Goal: Navigation & Orientation: Find specific page/section

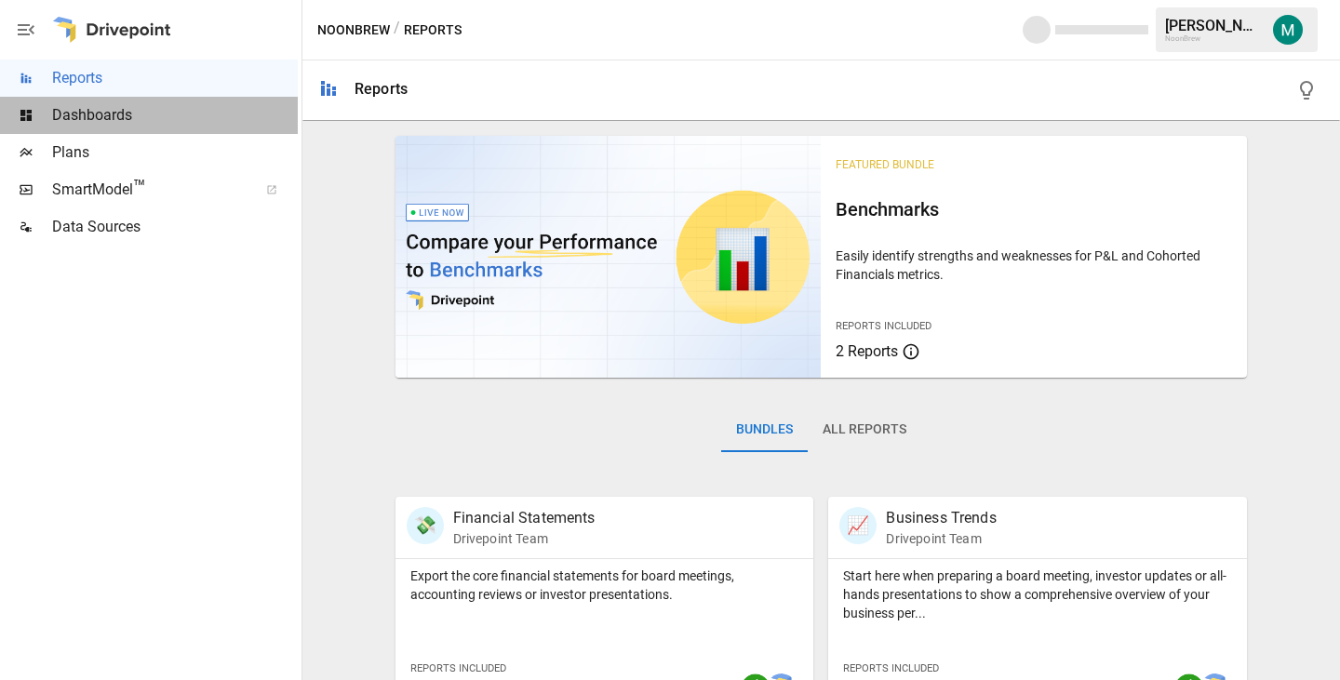
click at [155, 123] on span "Dashboards" at bounding box center [175, 115] width 246 height 22
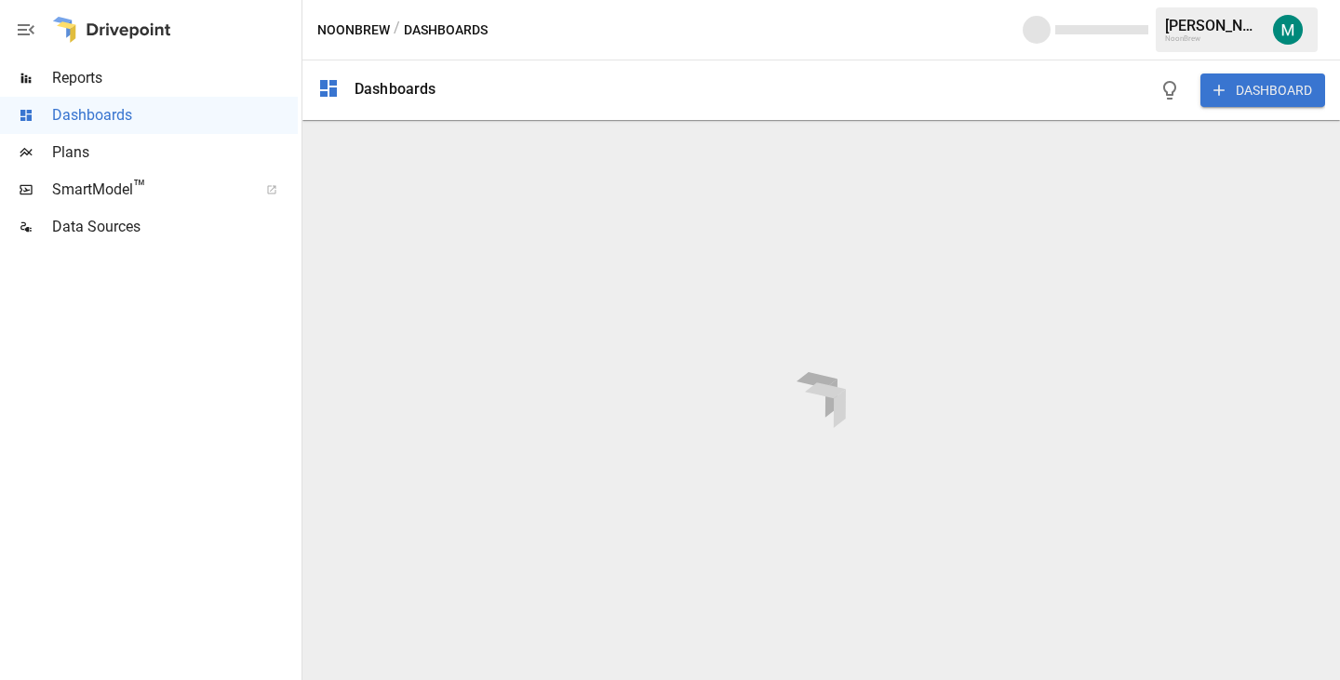
click at [139, 153] on span "Plans" at bounding box center [175, 152] width 246 height 22
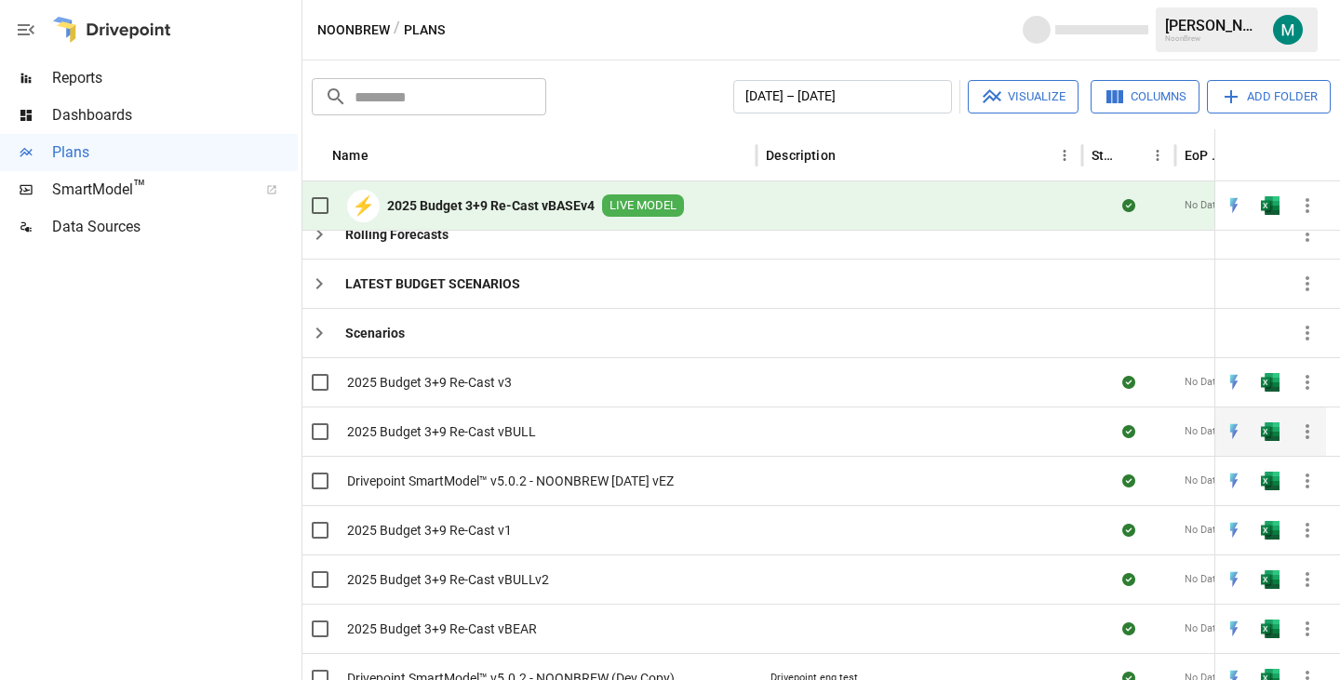
scroll to position [72, 2]
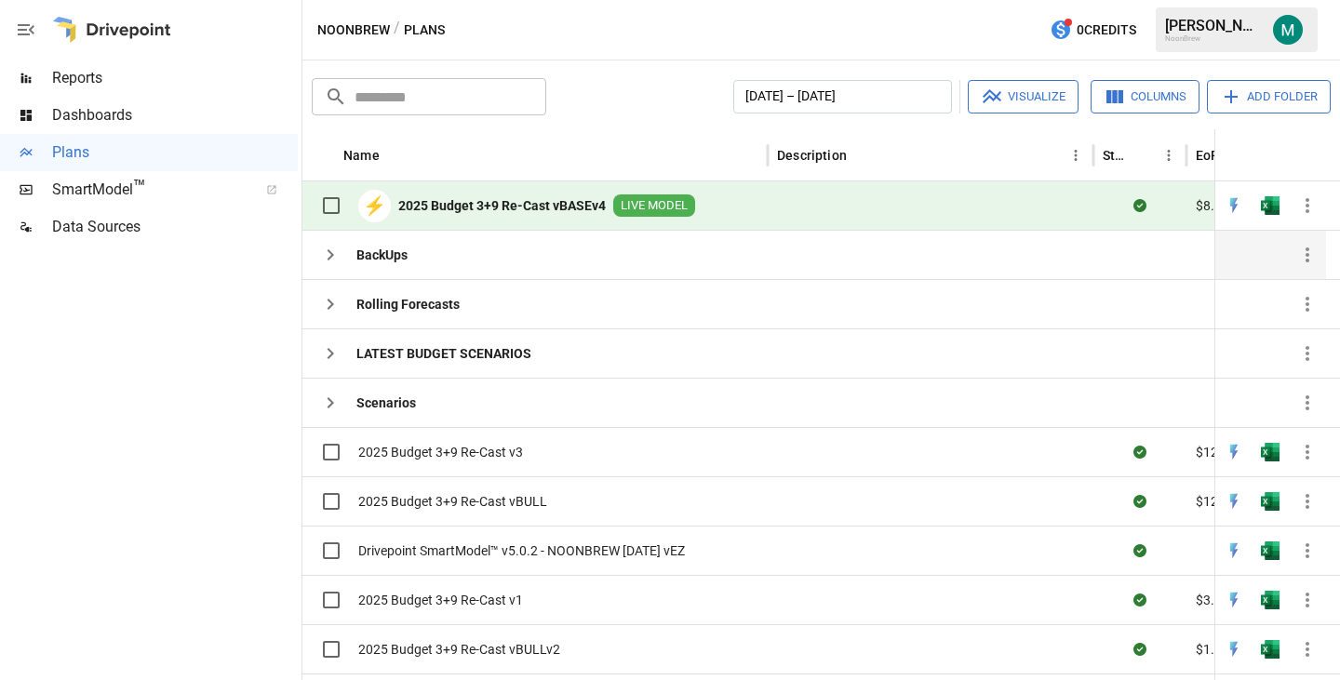
click at [327, 262] on icon "button" at bounding box center [330, 255] width 22 height 22
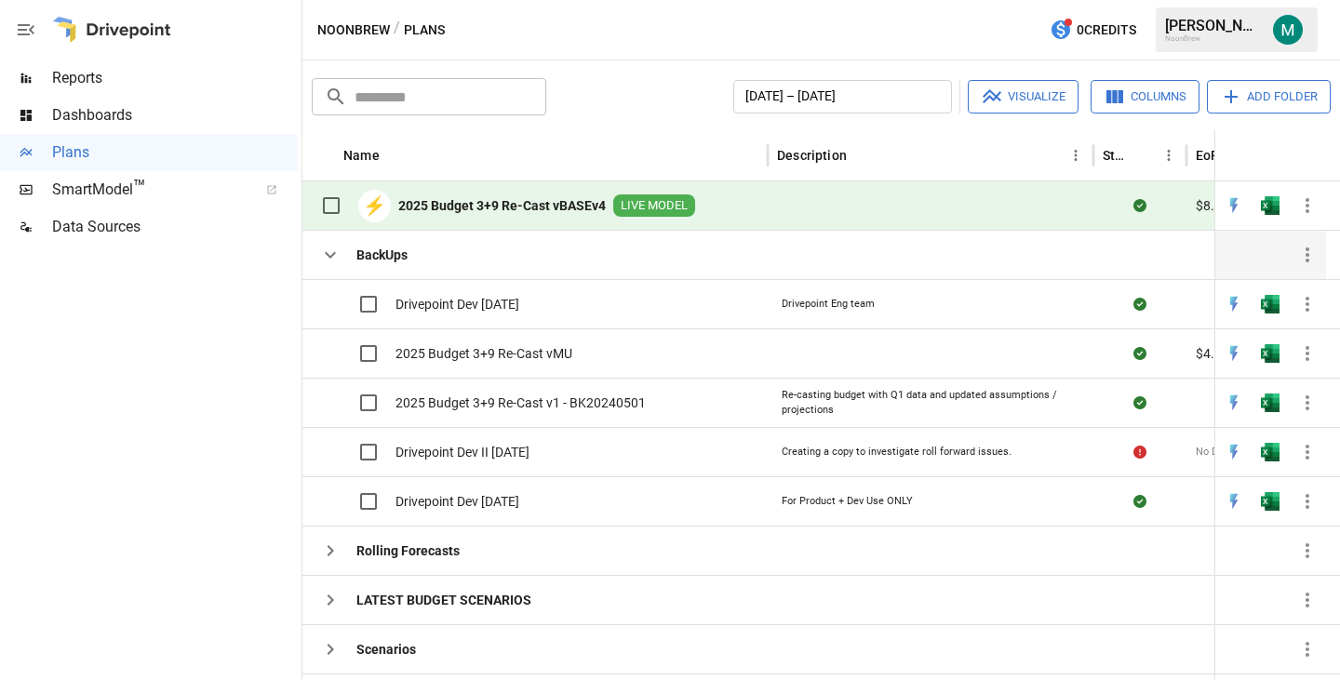
click at [327, 262] on icon "button" at bounding box center [330, 255] width 22 height 22
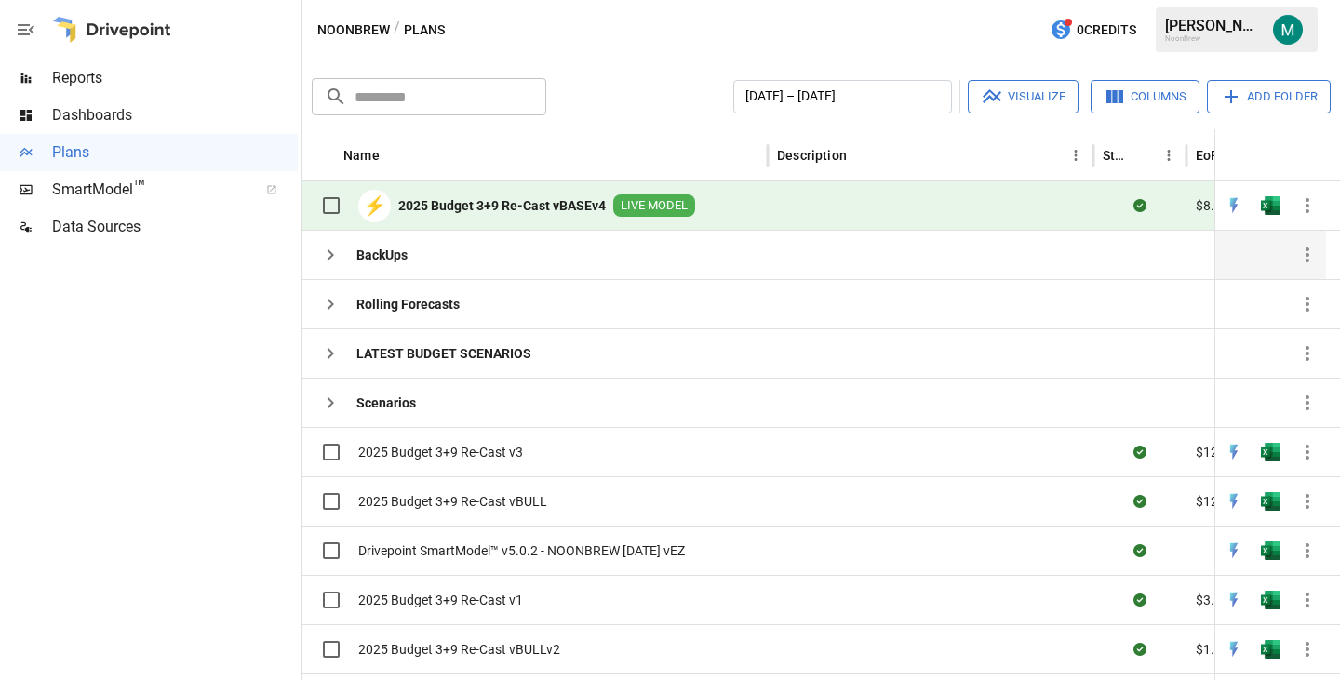
click at [96, 122] on span "Dashboards" at bounding box center [175, 115] width 246 height 22
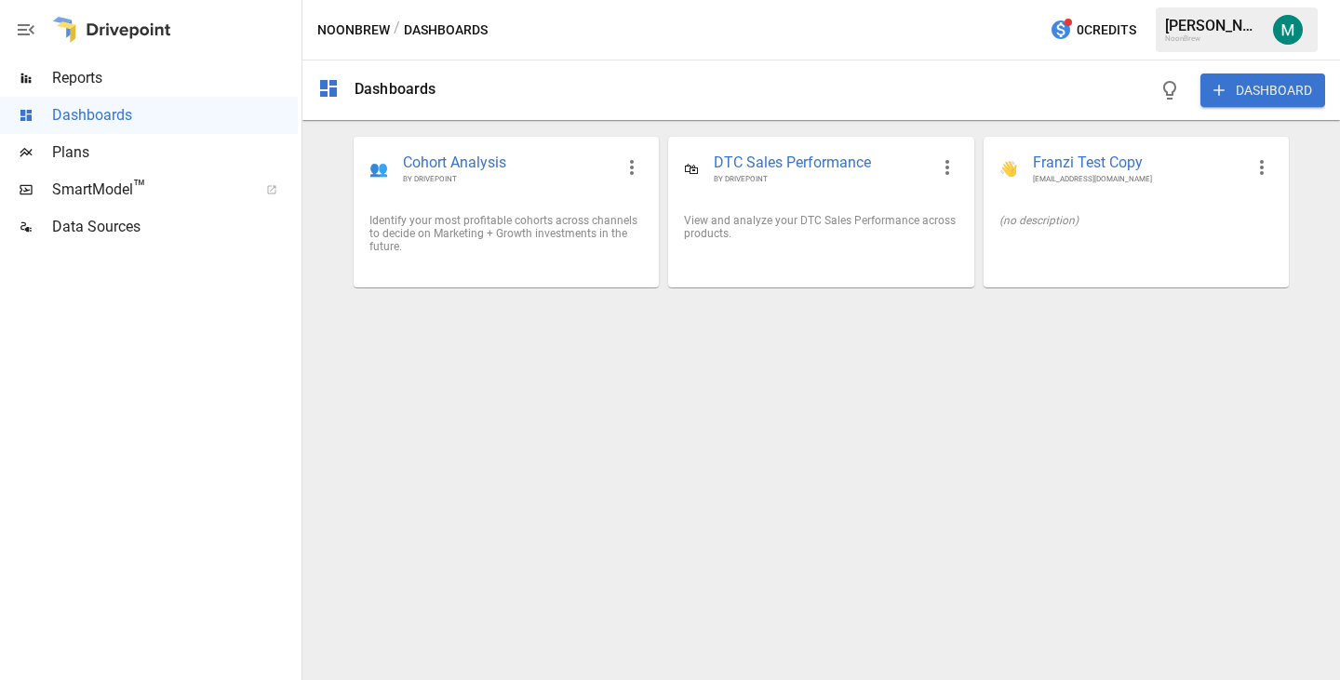
click at [94, 157] on span "Plans" at bounding box center [175, 152] width 246 height 22
